Goal: Task Accomplishment & Management: Manage account settings

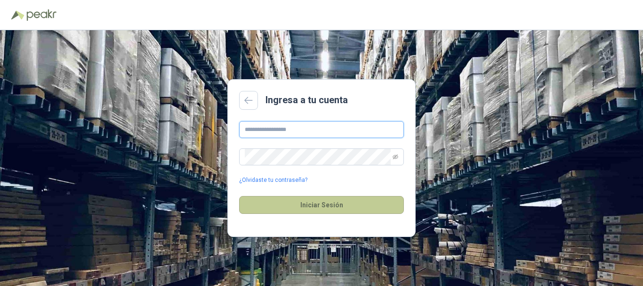
type input "**********"
click at [307, 201] on button "Iniciar Sesión" at bounding box center [321, 205] width 165 height 18
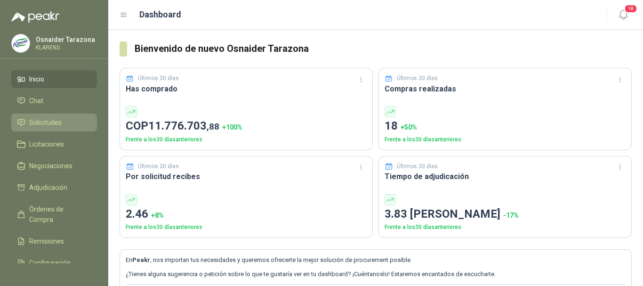
click at [56, 128] on link "Solicitudes" at bounding box center [54, 122] width 86 height 18
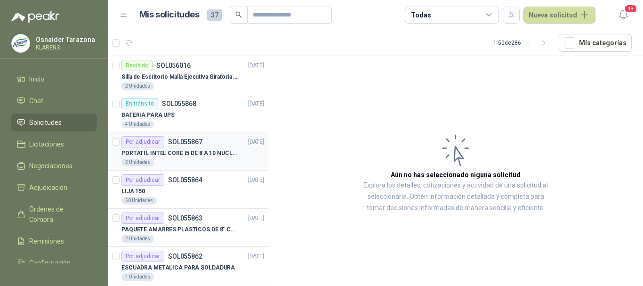
click at [204, 154] on p "PORTATIL INTEL CORE I5 DE 8 A 10 NUCLEOS" at bounding box center [179, 153] width 117 height 9
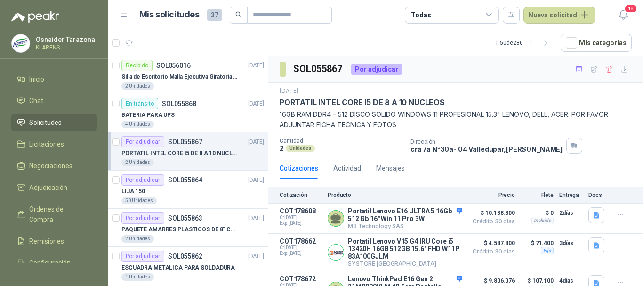
scroll to position [47, 0]
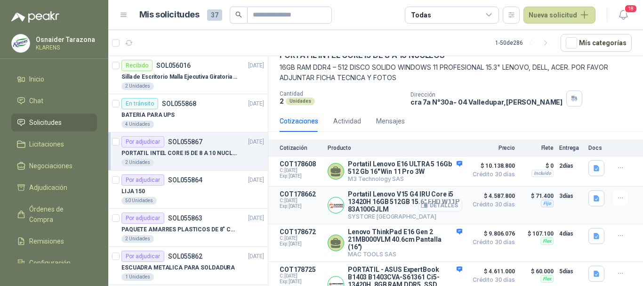
click at [436, 208] on button "Detalles" at bounding box center [440, 205] width 44 height 13
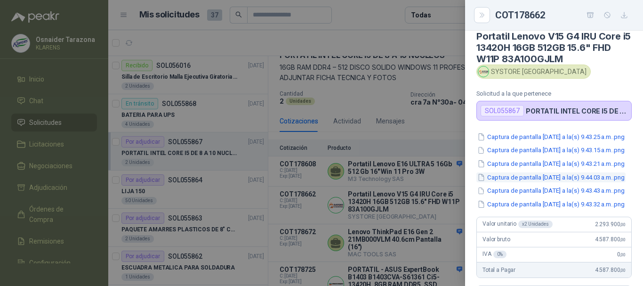
scroll to position [0, 0]
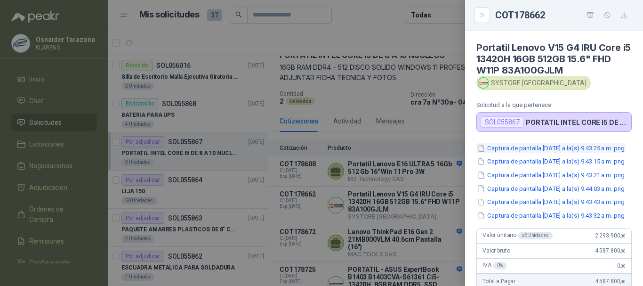
click at [559, 151] on button "Captura de pantalla [DATE] a la(s) 9.43.25 a.m..png" at bounding box center [550, 148] width 149 height 10
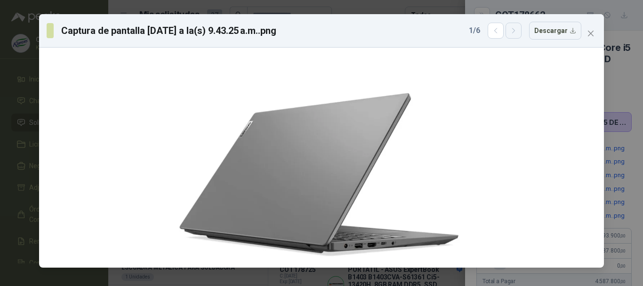
click at [519, 35] on button "button" at bounding box center [513, 31] width 16 height 16
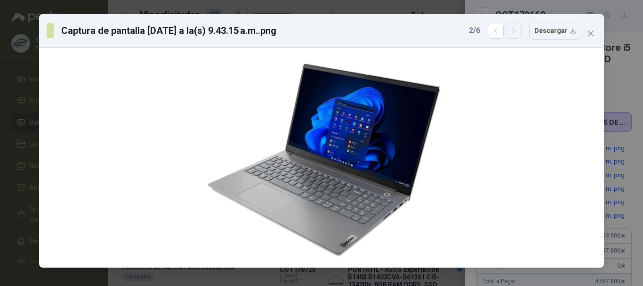
click at [519, 35] on button "button" at bounding box center [513, 31] width 16 height 16
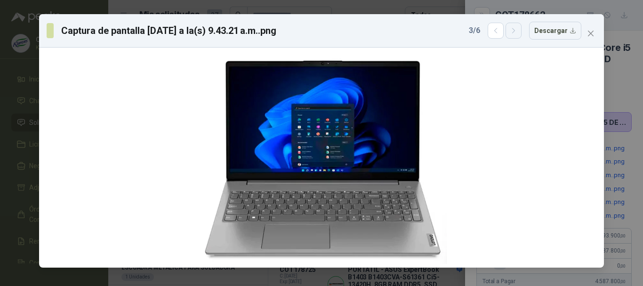
click at [519, 35] on button "button" at bounding box center [513, 31] width 16 height 16
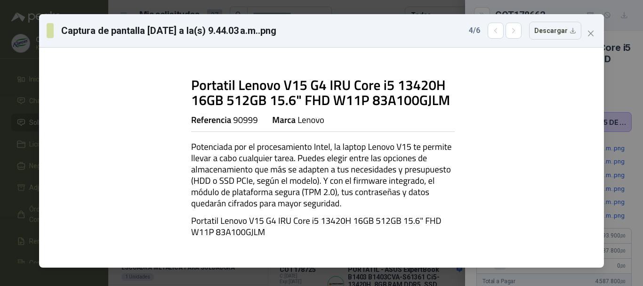
click at [0, 176] on div "Captura de pantalla [DATE] a la(s) 9.44.03 a.m..png 4 / 6 Descargar" at bounding box center [321, 143] width 643 height 286
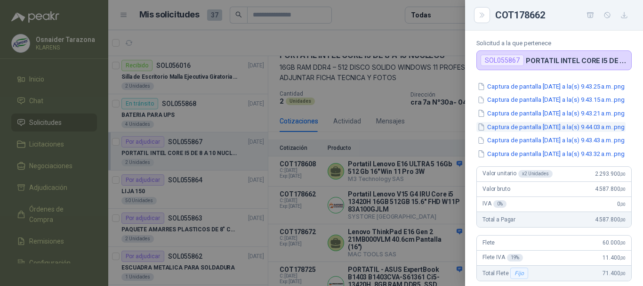
scroll to position [141, 0]
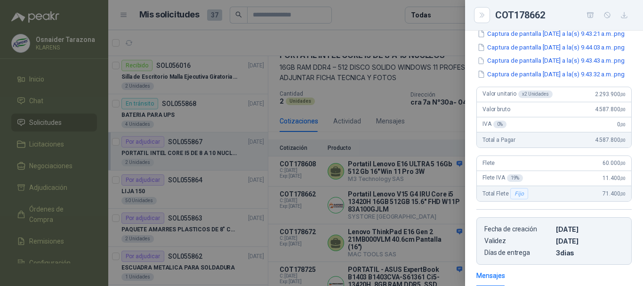
click at [391, 139] on div at bounding box center [321, 143] width 643 height 286
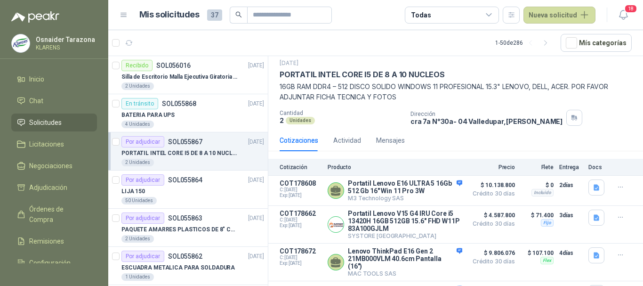
scroll to position [0, 0]
